Goal: Task Accomplishment & Management: Use online tool/utility

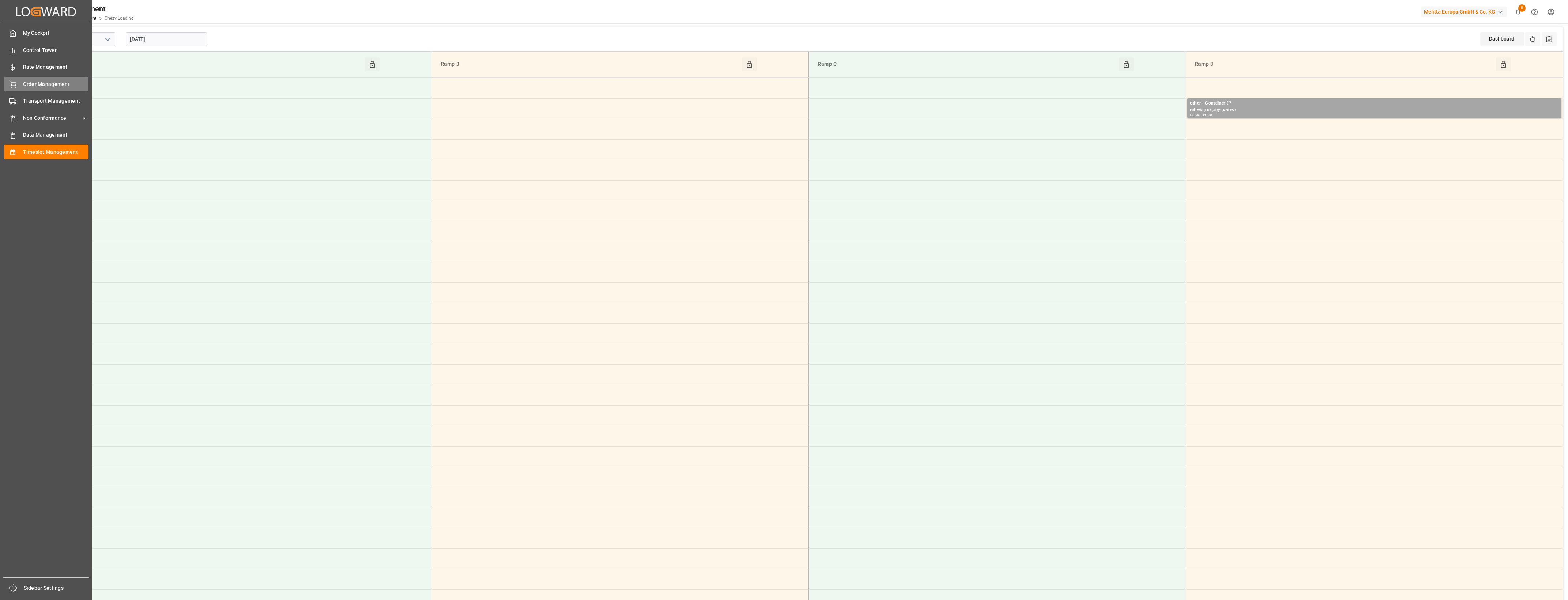
click at [15, 88] on div "Order Management Order Management" at bounding box center [45, 84] width 84 height 14
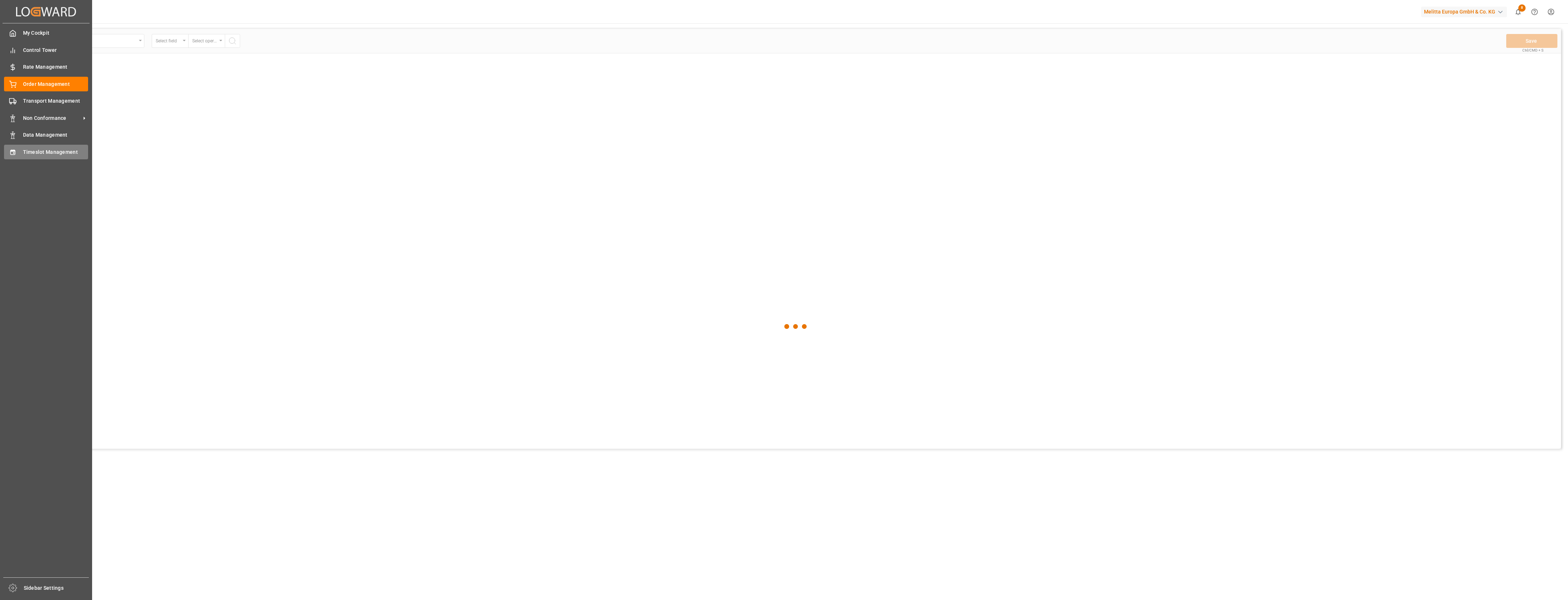
click at [27, 147] on div "Timeslot Management Timeslot Management" at bounding box center [45, 151] width 84 height 14
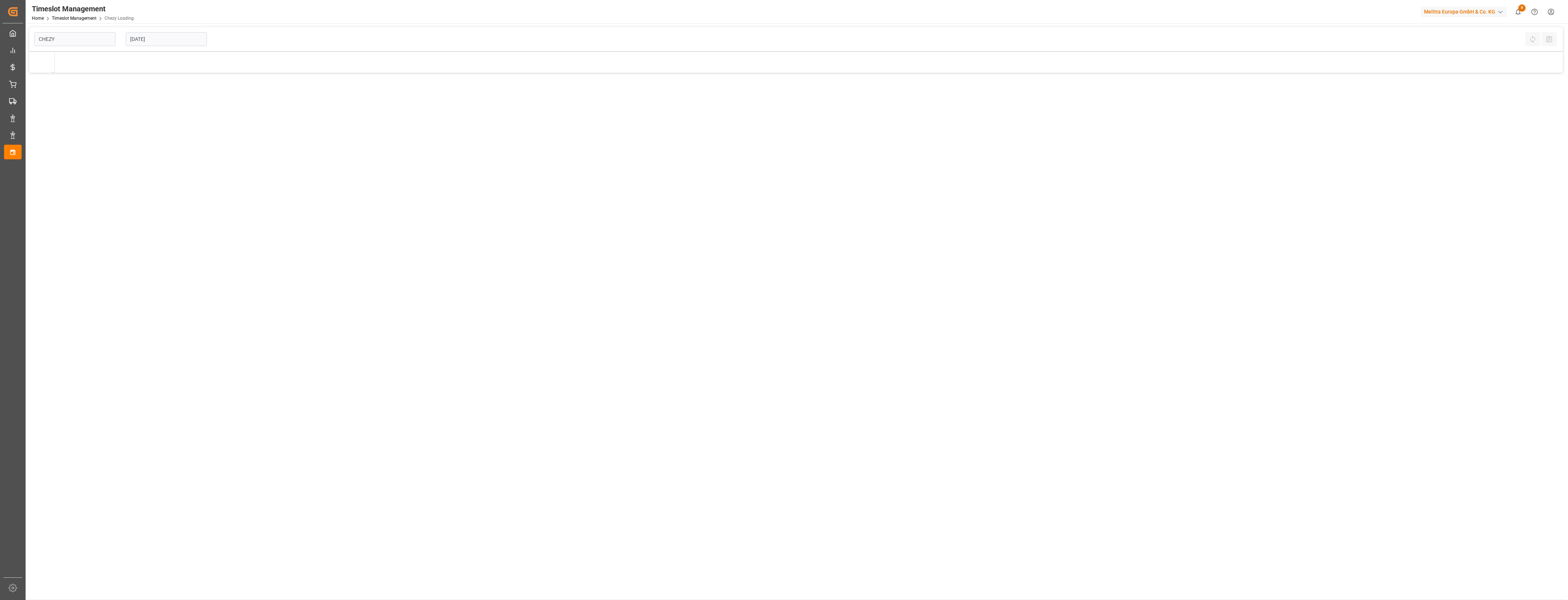
type input "Chezy Loading"
